Goal: Information Seeking & Learning: Learn about a topic

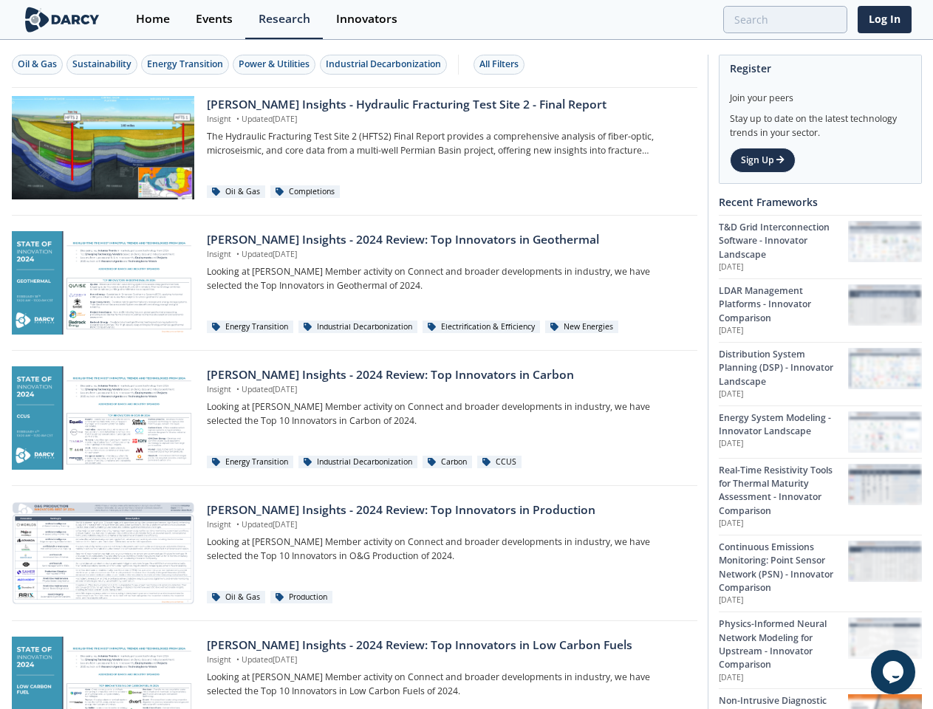
click at [38, 64] on div "Oil & Gas" at bounding box center [37, 64] width 39 height 13
click at [103, 64] on div "Sustainability" at bounding box center [101, 64] width 59 height 13
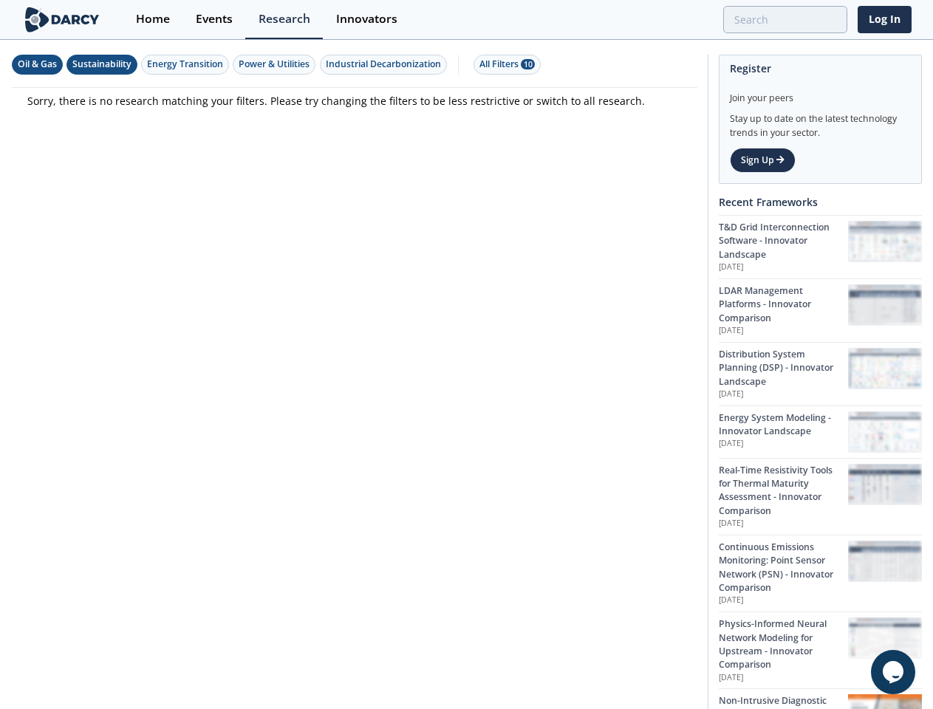
click at [186, 64] on div "Energy Transition" at bounding box center [185, 64] width 76 height 13
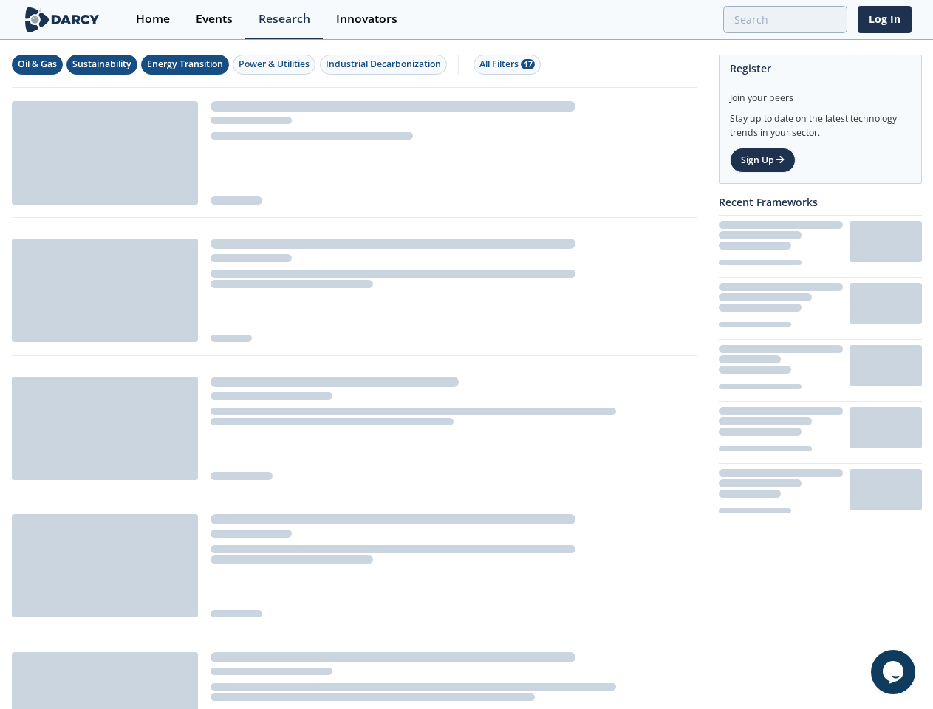
click at [276, 64] on div "Power & Utilities" at bounding box center [274, 64] width 71 height 13
click at [386, 64] on div "Industrial Decarbonization" at bounding box center [383, 64] width 115 height 13
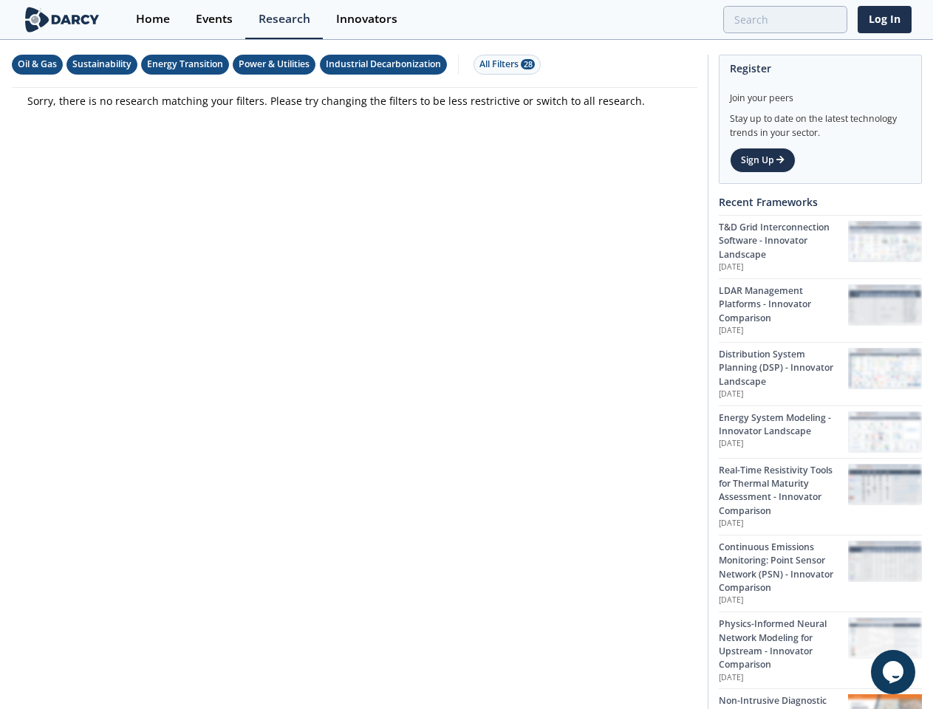
click at [503, 64] on div "All Filters 28" at bounding box center [506, 64] width 55 height 13
click at [893, 672] on icon "Chat widget" at bounding box center [893, 672] width 21 height 22
